Goal: Transaction & Acquisition: Purchase product/service

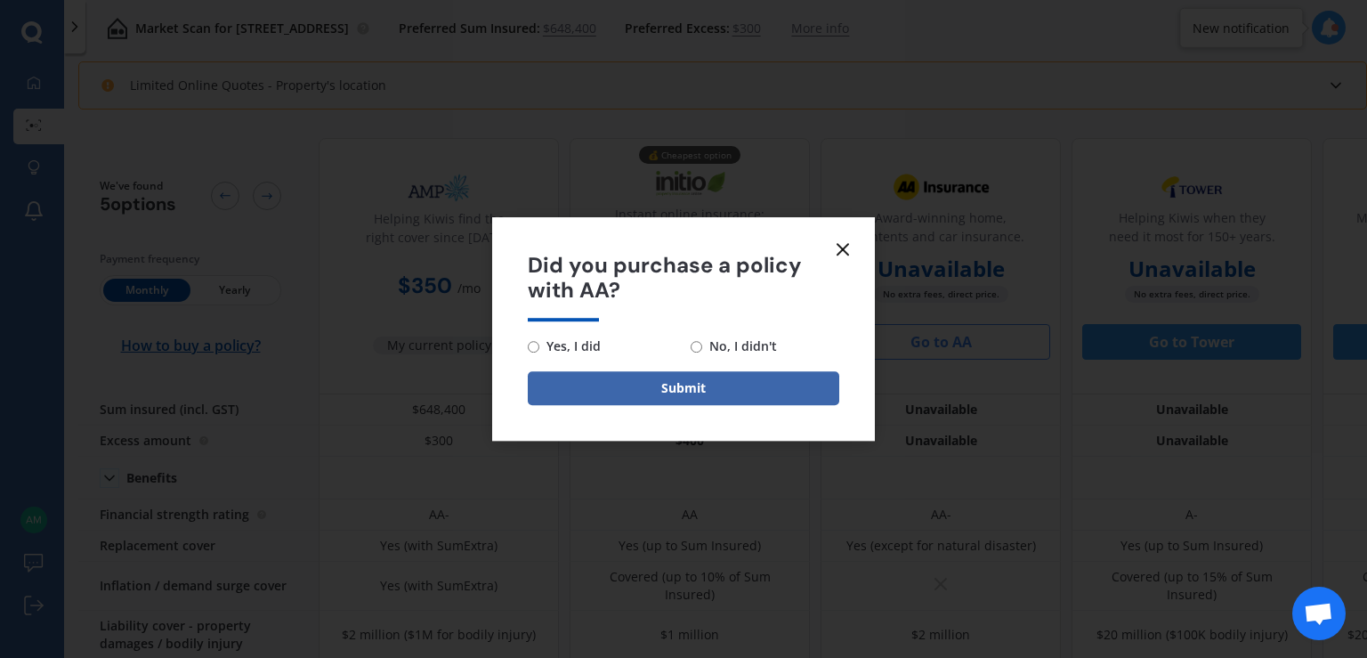
click at [742, 348] on span "No, I didn't" at bounding box center [739, 346] width 75 height 21
click at [702, 348] on input "No, I didn't" at bounding box center [697, 347] width 12 height 12
radio input "true"
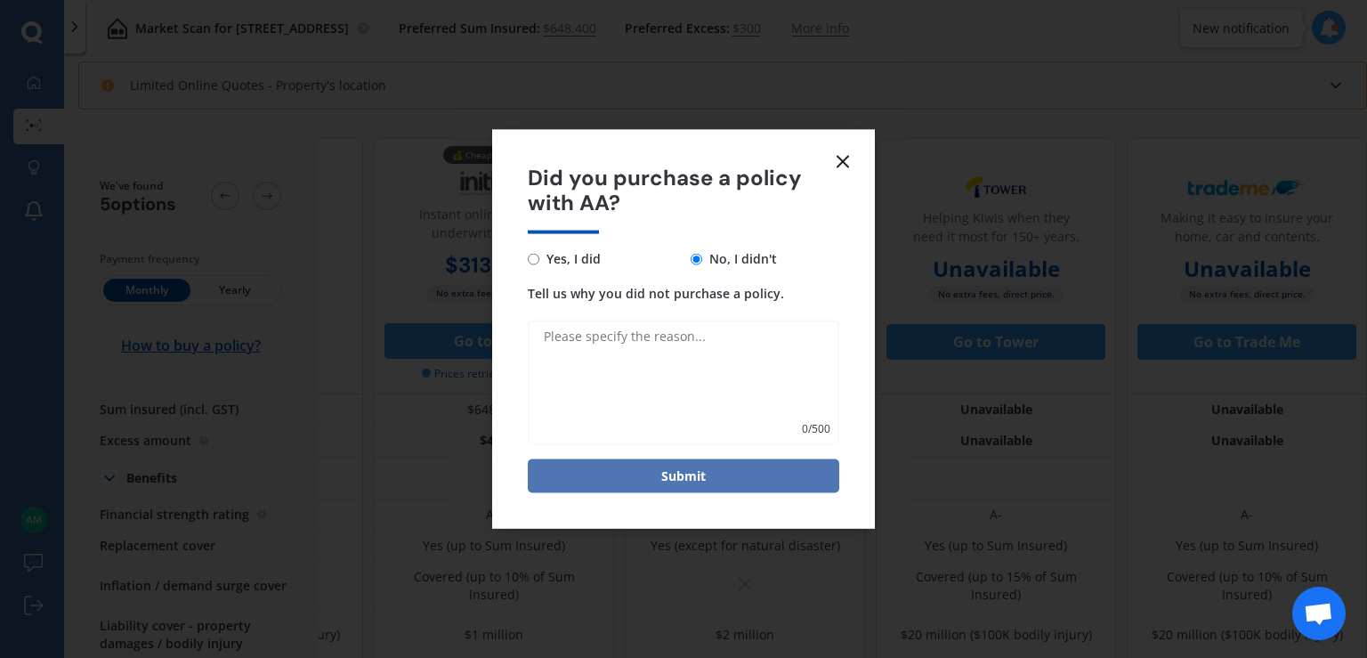
click at [670, 474] on button "Submit" at bounding box center [684, 476] width 312 height 34
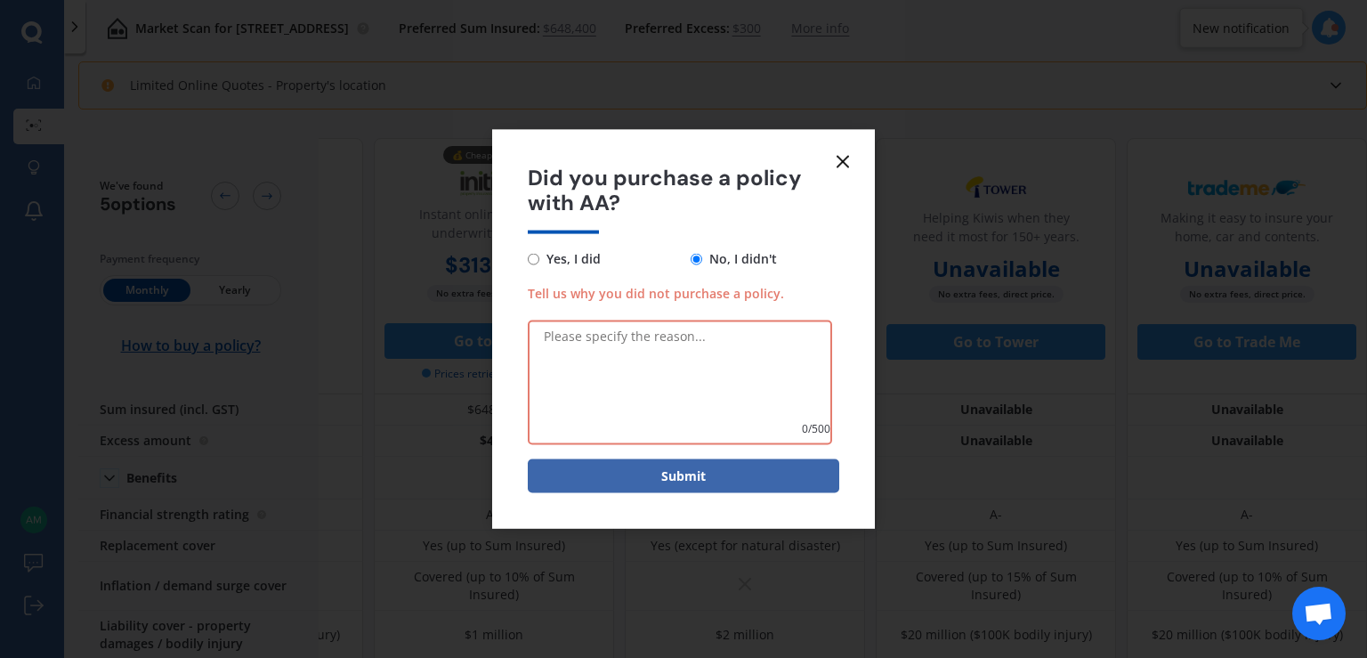
click at [840, 166] on icon at bounding box center [842, 160] width 21 height 21
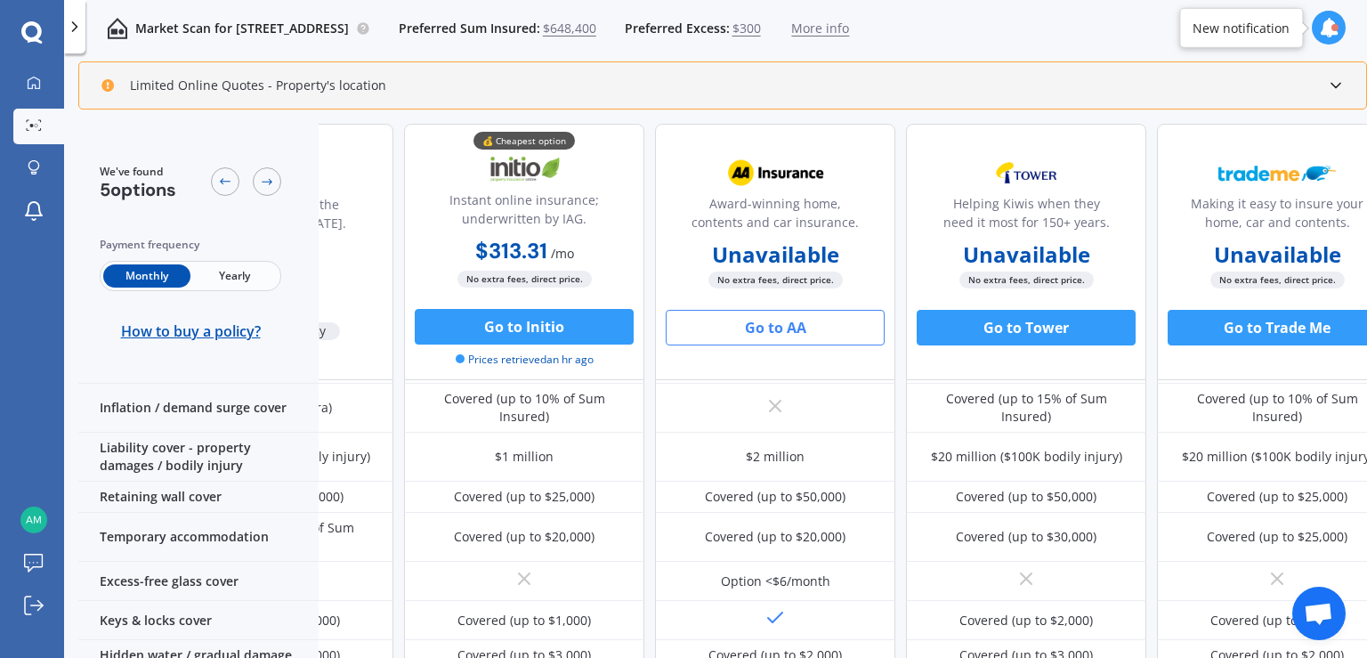
scroll to position [178, 204]
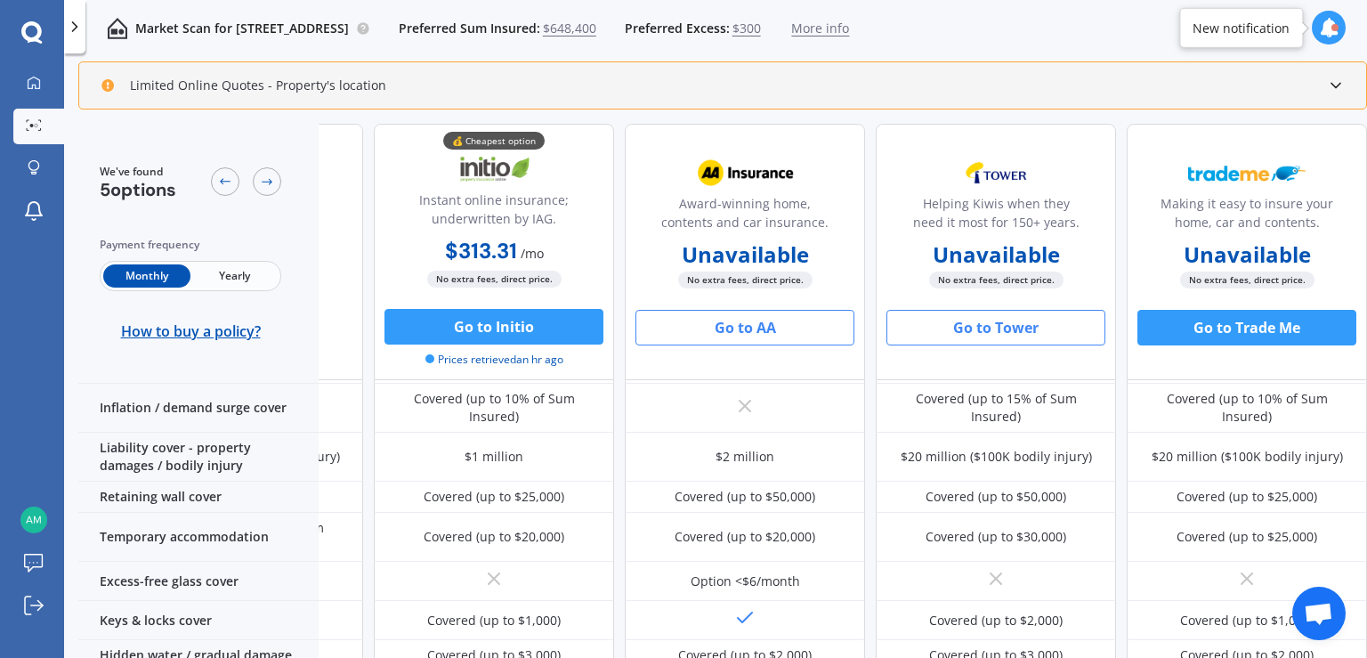
click at [986, 328] on button "Go to Tower" at bounding box center [996, 328] width 219 height 36
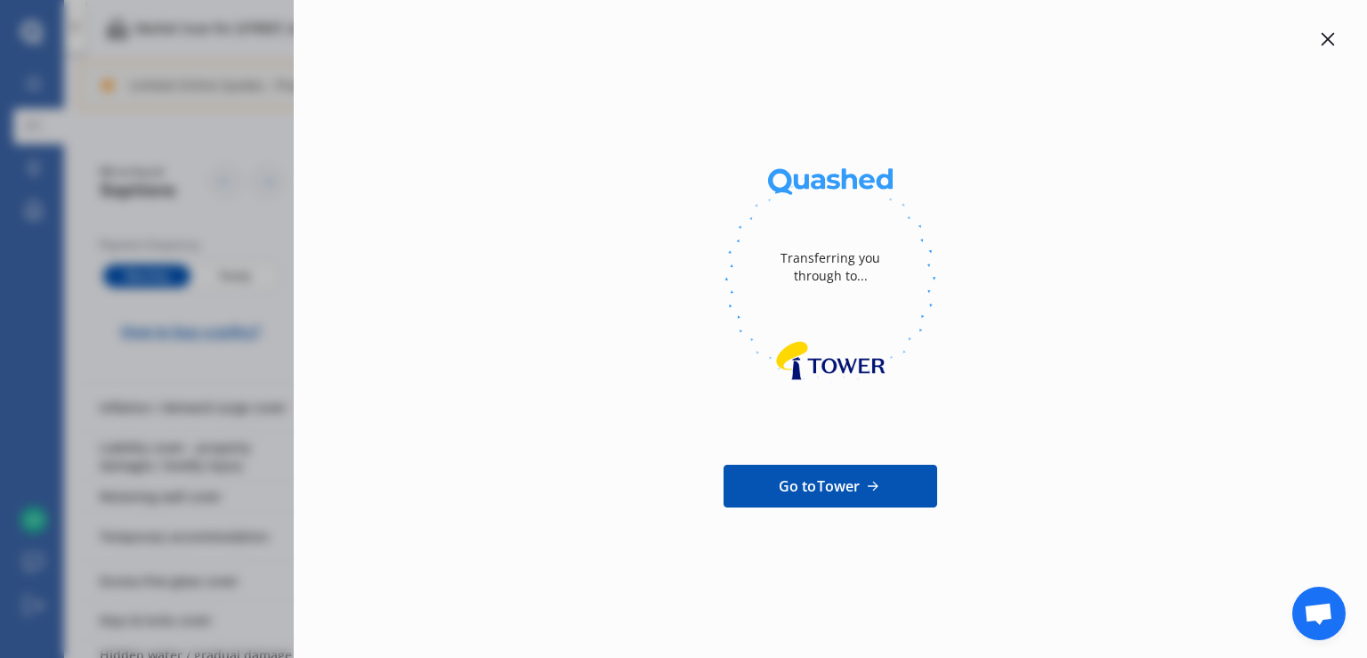
click at [1329, 43] on icon at bounding box center [1328, 39] width 14 height 14
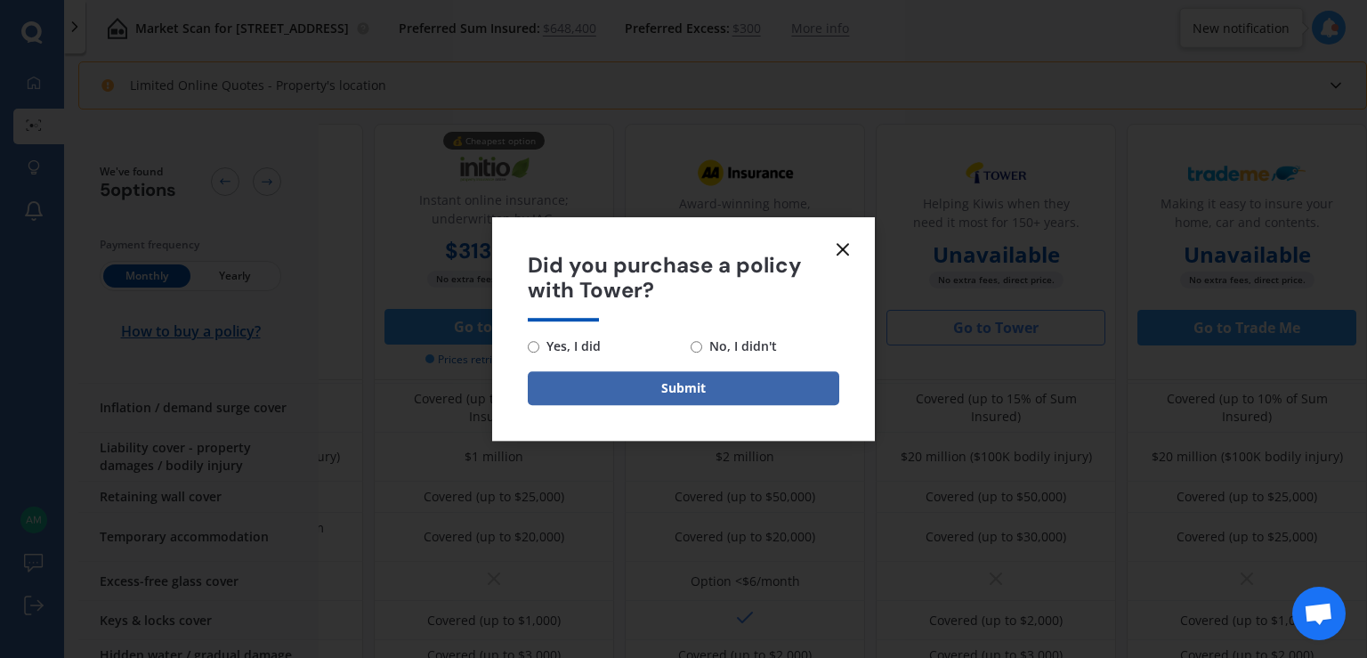
click at [716, 346] on span "No, I didn't" at bounding box center [739, 346] width 75 height 21
click at [702, 346] on input "No, I didn't" at bounding box center [697, 347] width 12 height 12
radio input "true"
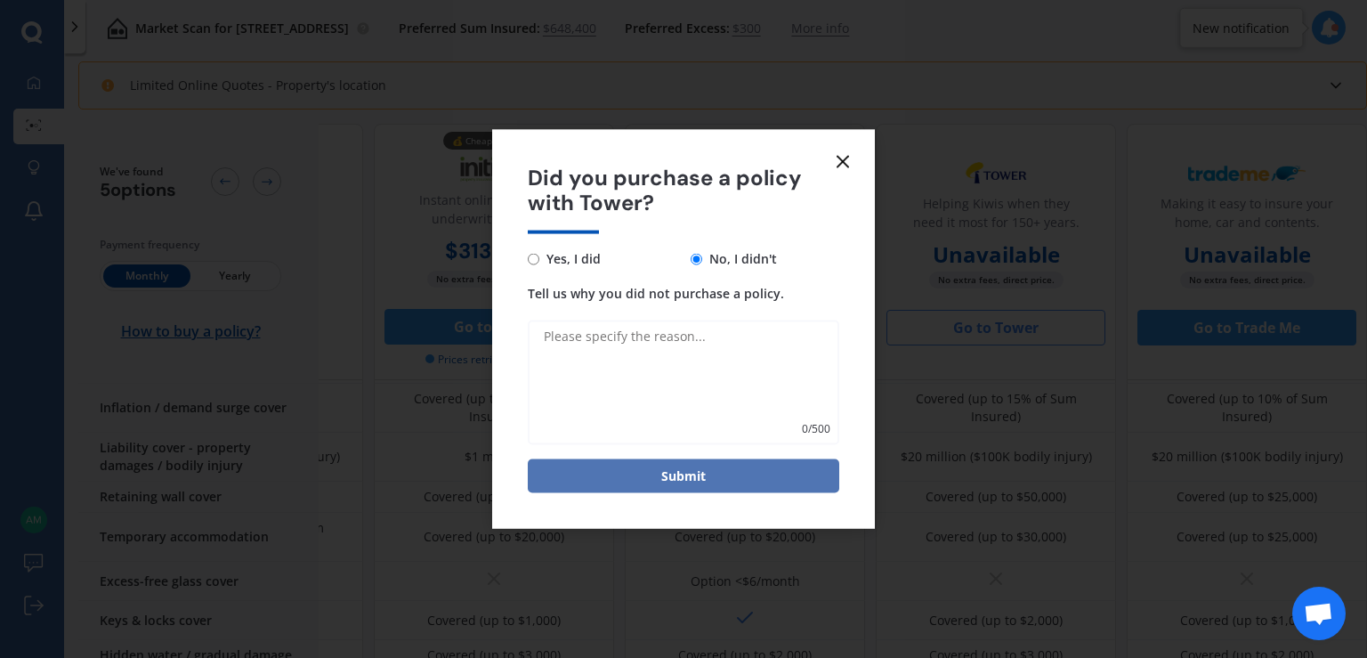
click at [735, 478] on button "Submit" at bounding box center [684, 476] width 312 height 34
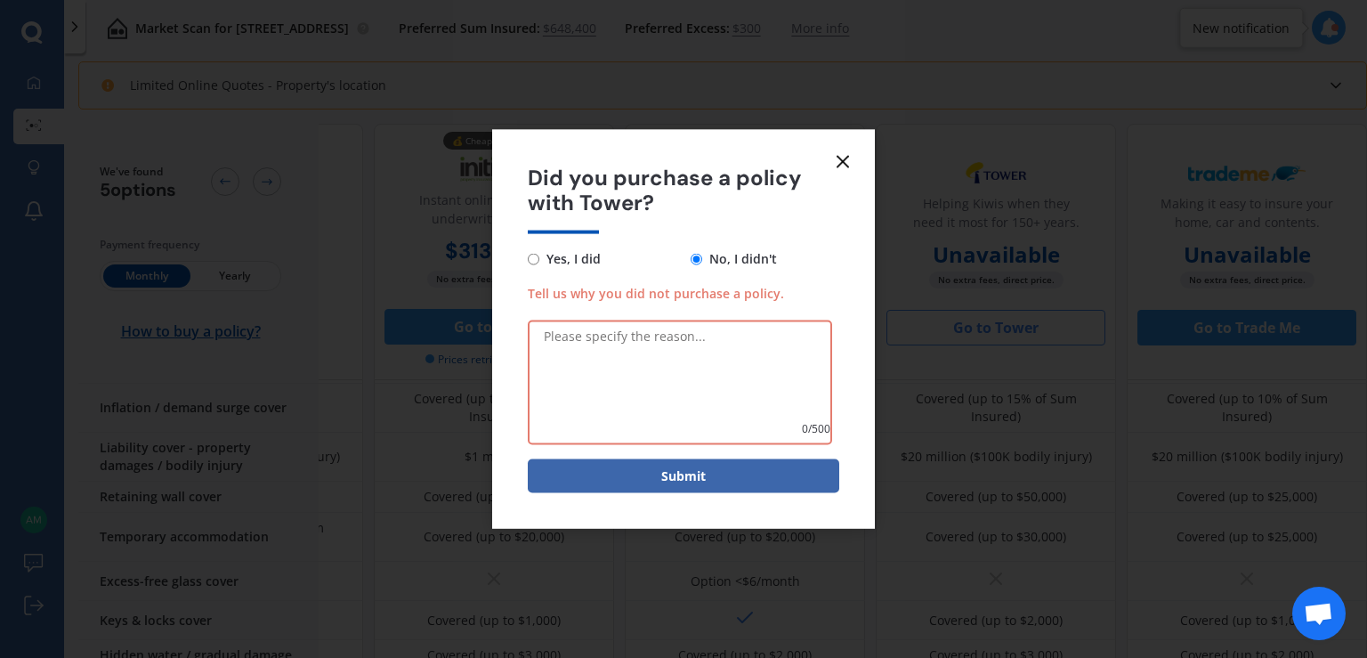
click at [848, 164] on icon at bounding box center [842, 160] width 21 height 21
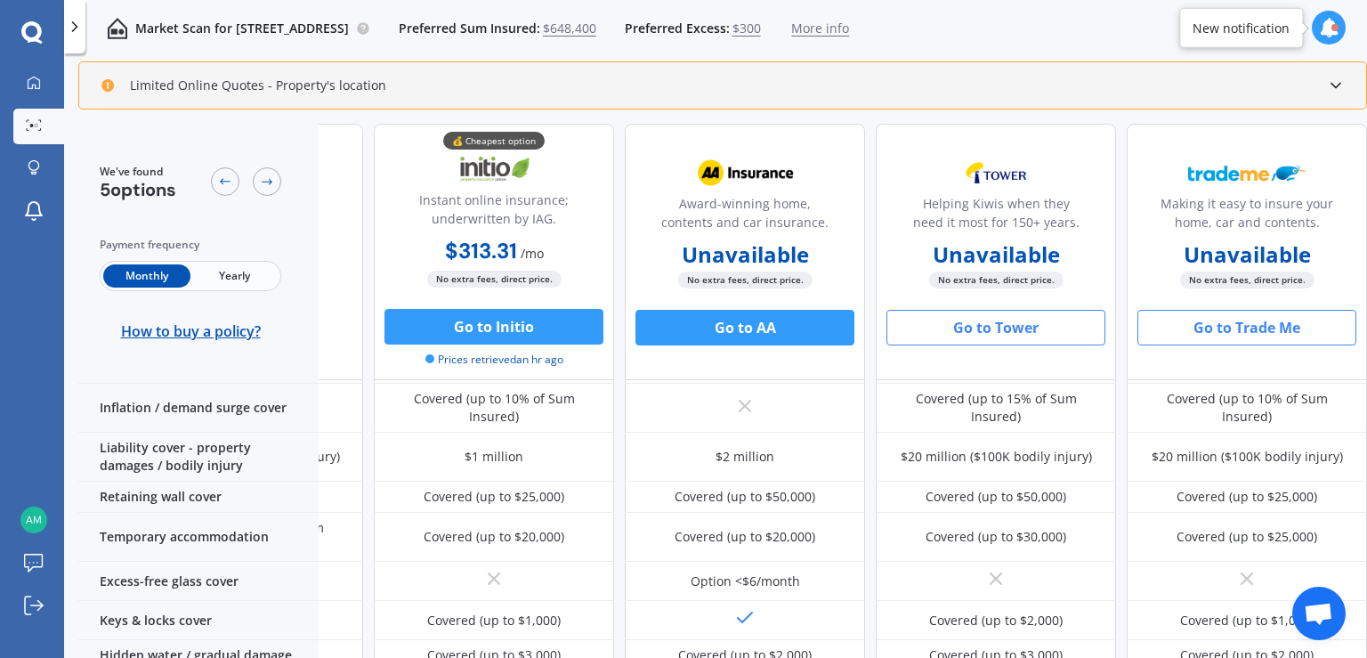
click at [1219, 328] on button "Go to Trade Me" at bounding box center [1246, 328] width 219 height 36
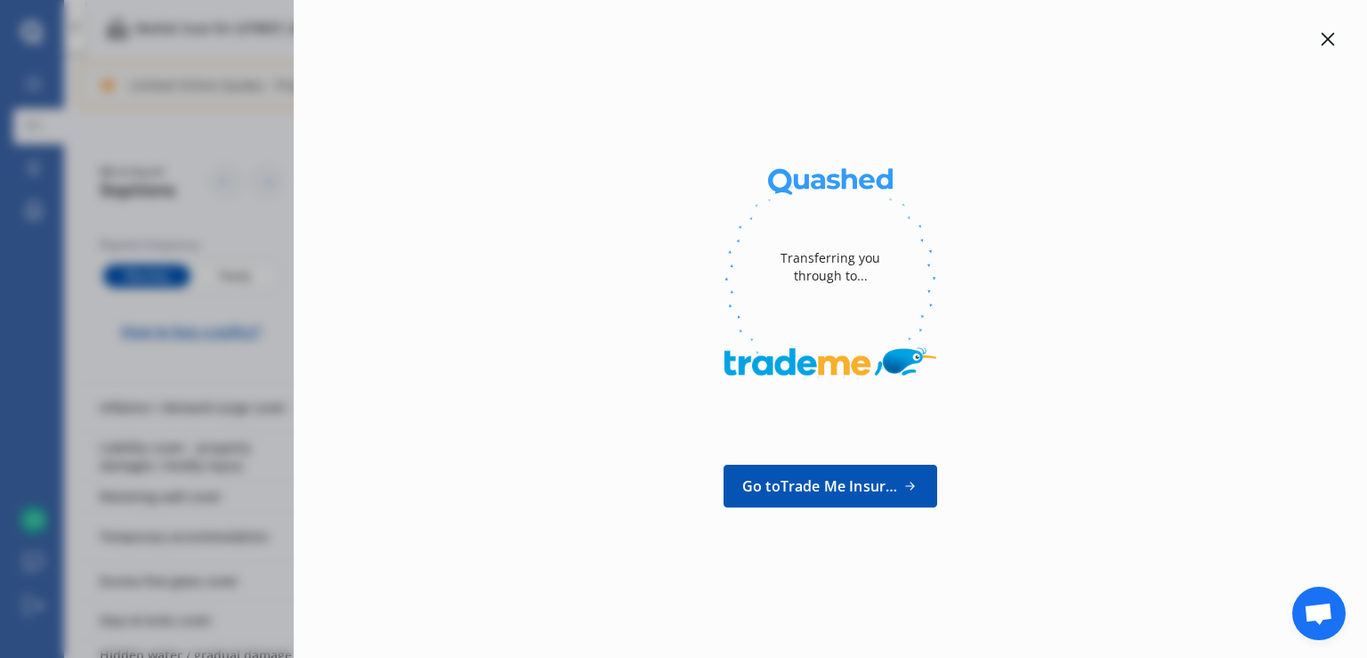
click at [1321, 45] on icon at bounding box center [1328, 39] width 14 height 14
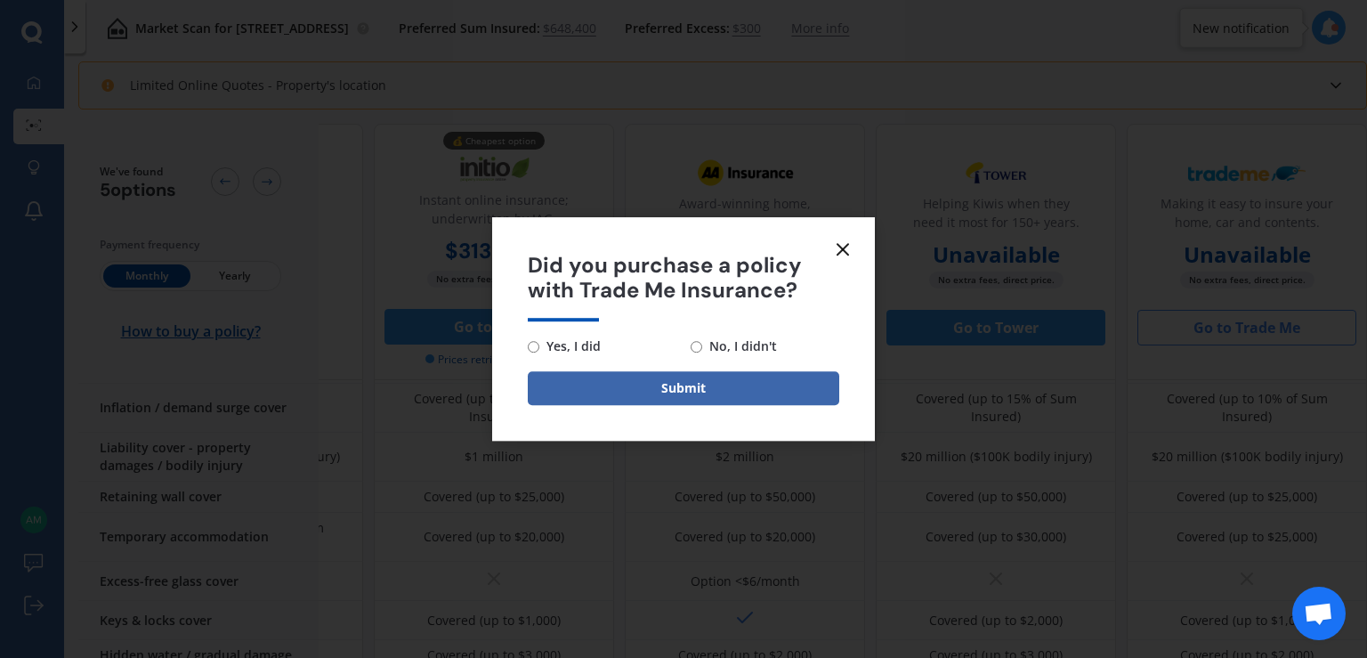
click at [849, 247] on icon at bounding box center [842, 249] width 21 height 21
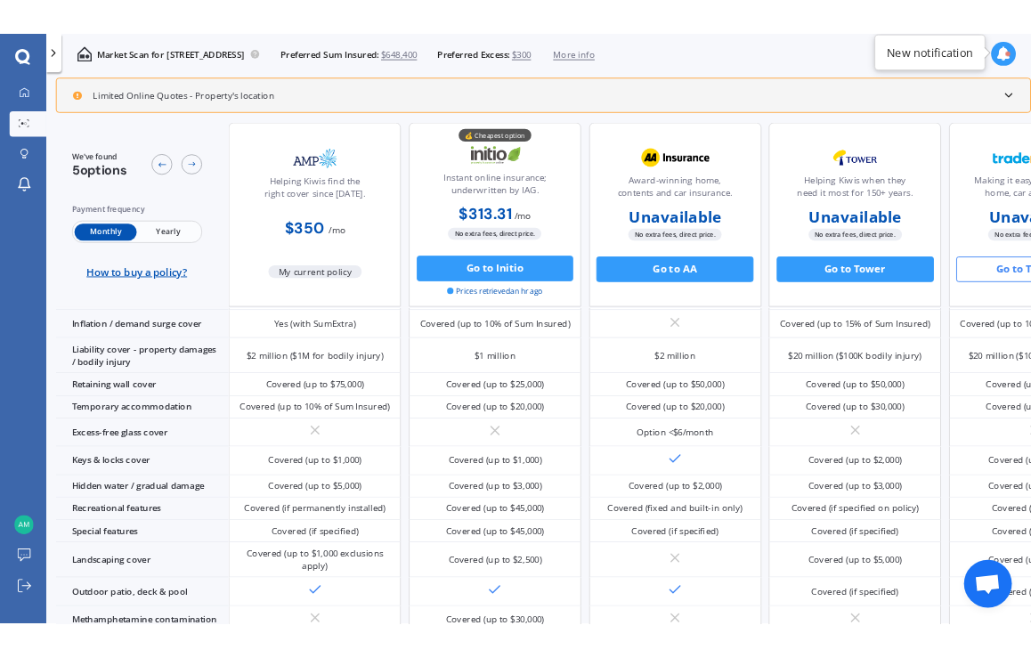
scroll to position [178, 0]
